Goal: Transaction & Acquisition: Purchase product/service

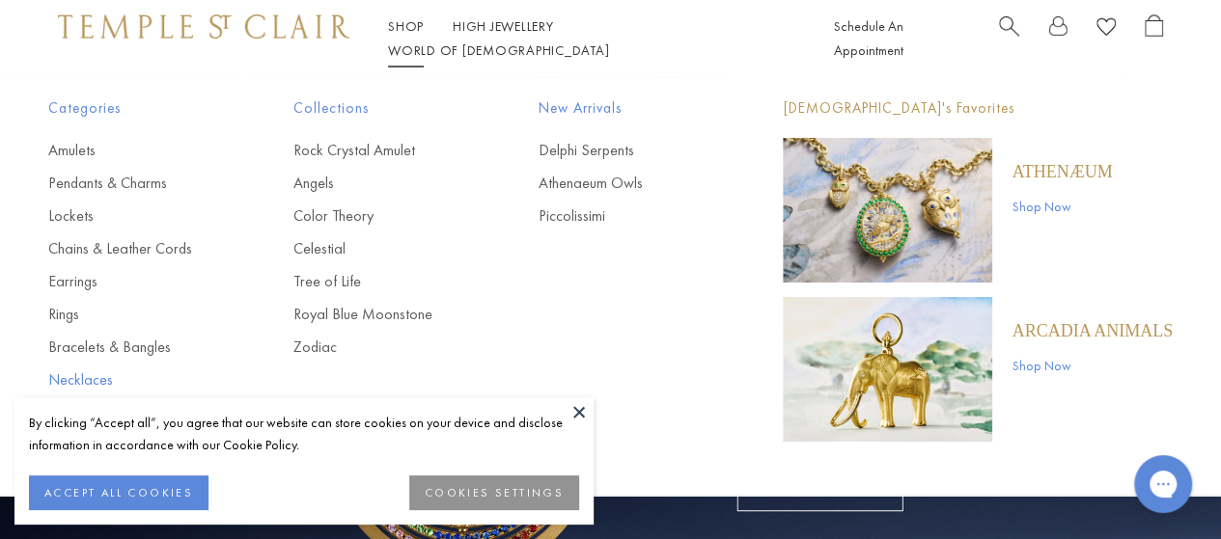
click at [91, 380] on link "Necklaces" at bounding box center [132, 380] width 168 height 21
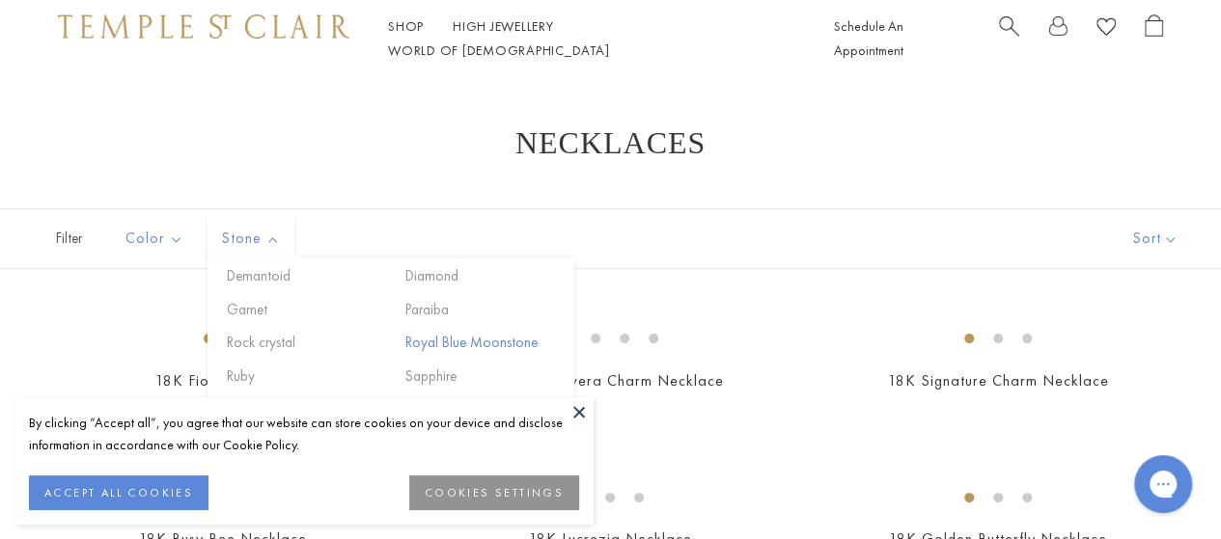
click at [506, 344] on button "Royal Blue Moonstone" at bounding box center [482, 343] width 164 height 22
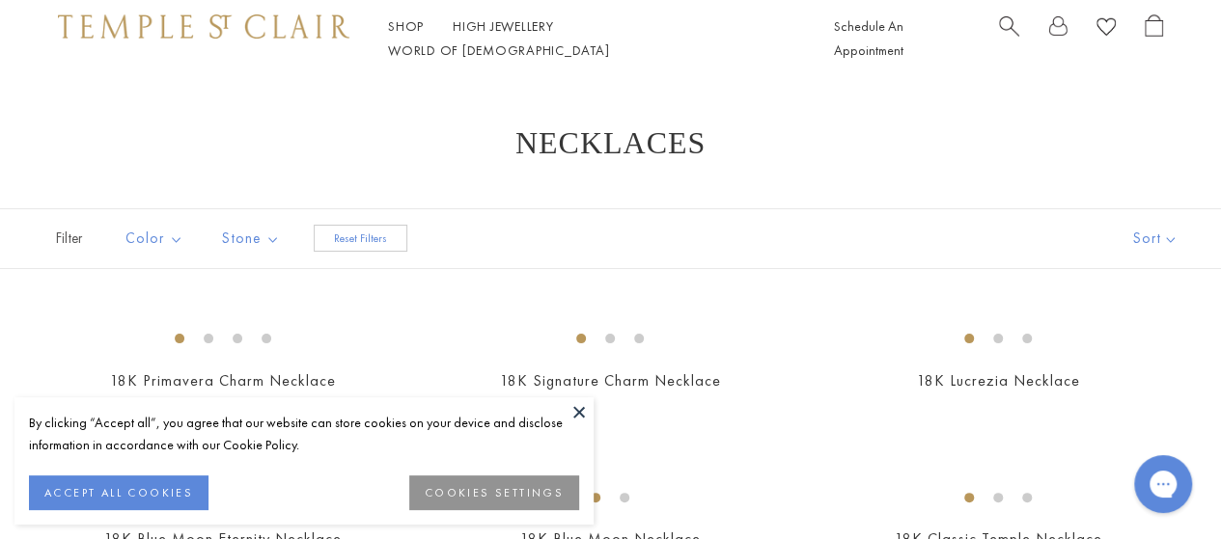
click at [585, 410] on button at bounding box center [579, 412] width 29 height 29
